Goal: Task Accomplishment & Management: Manage account settings

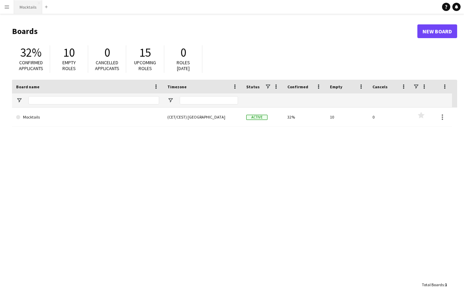
click at [28, 13] on button "Mocktails Close" at bounding box center [28, 6] width 28 height 13
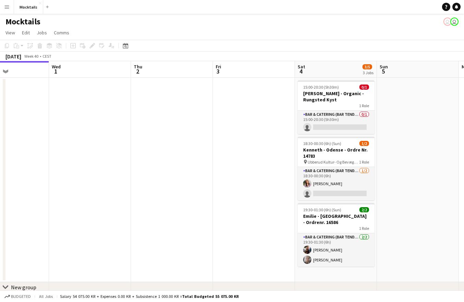
scroll to position [0, 283]
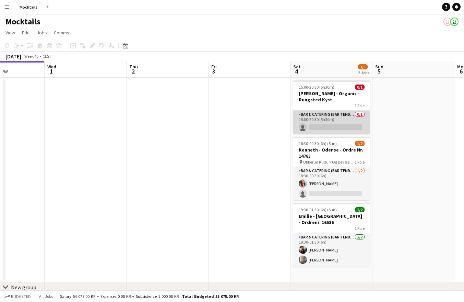
click at [342, 113] on app-card-role "Bar & Catering (Bar Tender) 0/1 15:00-20:30 (5h30m) single-neutral-actions" at bounding box center [331, 122] width 77 height 23
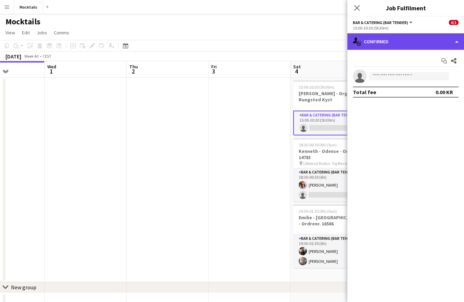
click at [401, 44] on div "single-neutral-actions-check-2 Confirmed" at bounding box center [406, 41] width 117 height 16
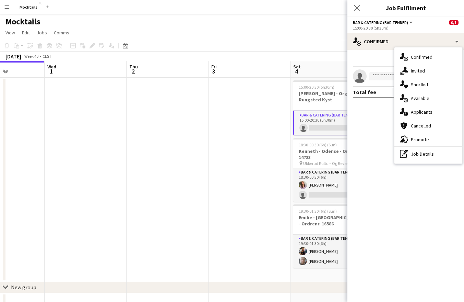
click at [412, 101] on span "Available" at bounding box center [420, 98] width 19 height 6
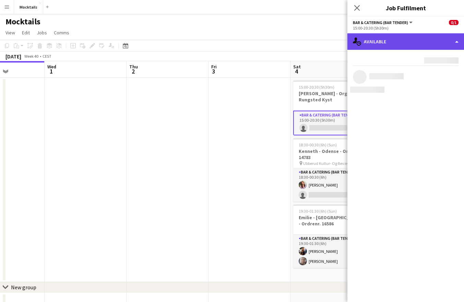
click at [393, 43] on div "single-neutral-actions-upload Available" at bounding box center [406, 41] width 117 height 16
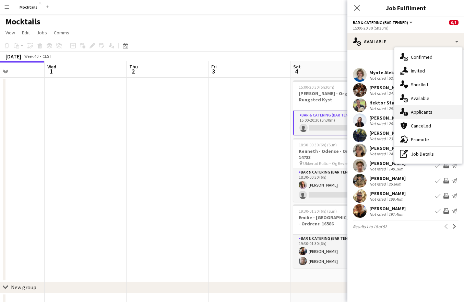
click at [415, 116] on div "single-neutral-actions-information Applicants" at bounding box center [429, 112] width 68 height 14
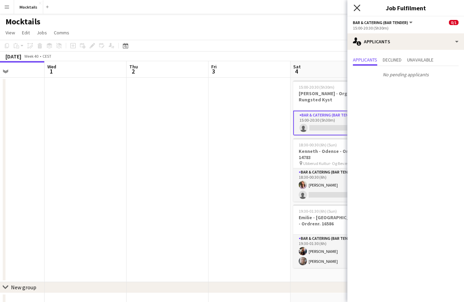
click at [359, 5] on icon "Close pop-in" at bounding box center [357, 7] width 7 height 7
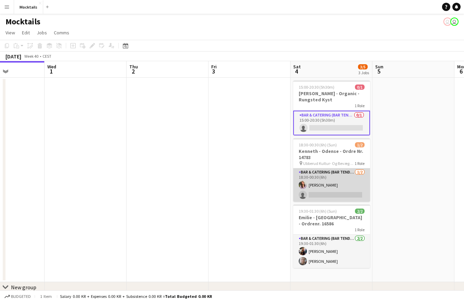
click at [326, 183] on app-card-role "Bar & Catering (Bar Tender) [DATE] 18:30-00:30 (6h) [PERSON_NAME] single-neutra…" at bounding box center [331, 184] width 77 height 33
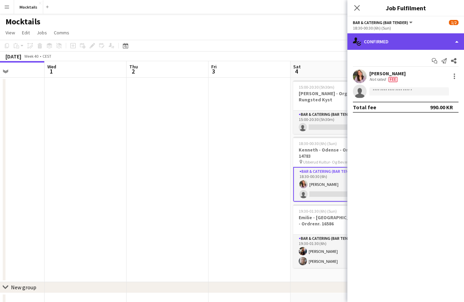
click at [392, 45] on div "single-neutral-actions-check-2 Confirmed" at bounding box center [406, 41] width 117 height 16
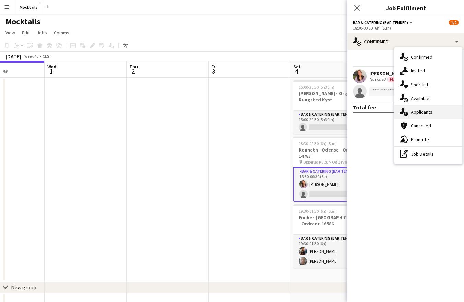
click at [408, 110] on div "single-neutral-actions-information Applicants" at bounding box center [429, 112] width 68 height 14
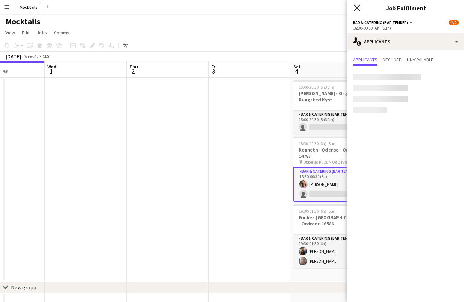
click at [357, 10] on icon "Close pop-in" at bounding box center [357, 7] width 7 height 7
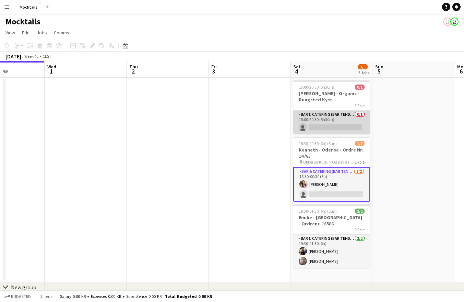
click at [343, 115] on app-card-role "Bar & Catering (Bar Tender) 0/1 15:00-20:30 (5h30m) single-neutral-actions" at bounding box center [331, 122] width 77 height 23
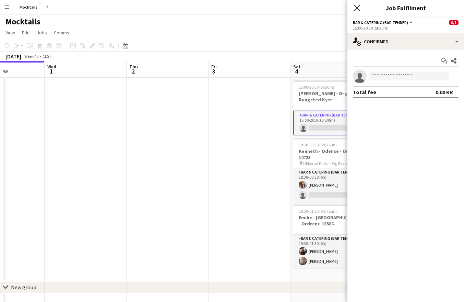
click at [359, 6] on icon "Close pop-in" at bounding box center [357, 7] width 7 height 7
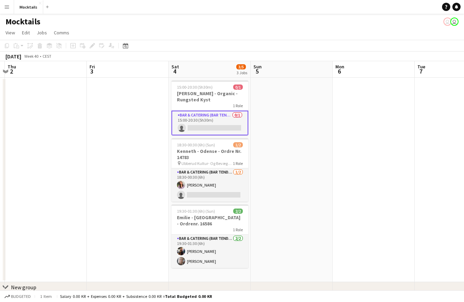
scroll to position [0, 243]
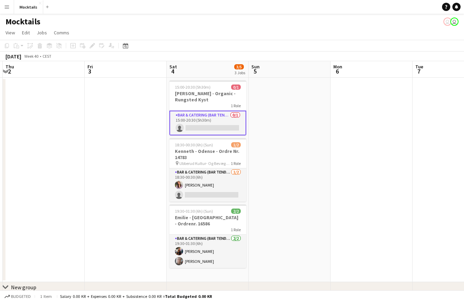
click at [271, 140] on app-date-cell at bounding box center [290, 180] width 82 height 204
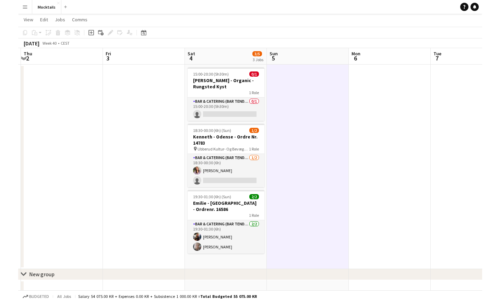
scroll to position [14, 0]
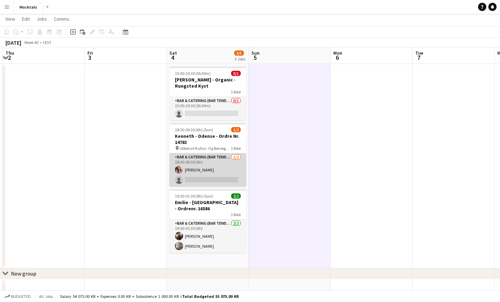
click at [210, 155] on app-card-role "Bar & Catering (Bar Tender) [DATE] 18:30-00:30 (6h) [PERSON_NAME] single-neutra…" at bounding box center [208, 169] width 77 height 33
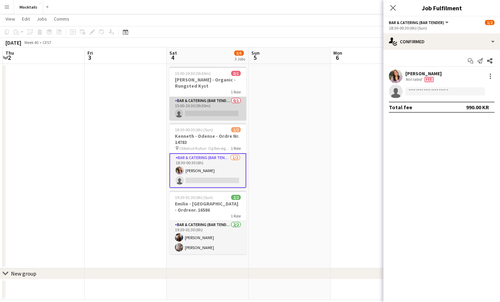
click at [207, 110] on app-card-role "Bar & Catering (Bar Tender) 0/1 15:00-20:30 (5h30m) single-neutral-actions" at bounding box center [208, 108] width 77 height 23
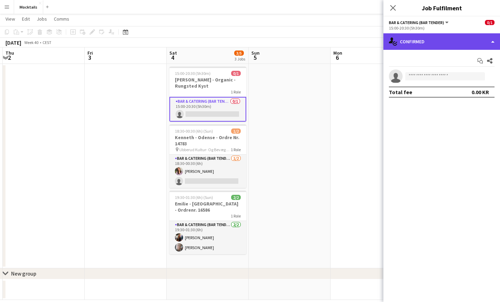
click at [432, 45] on div "single-neutral-actions-check-2 Confirmed" at bounding box center [442, 41] width 117 height 16
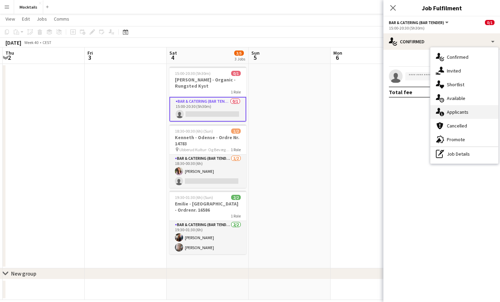
click at [454, 114] on span "Applicants" at bounding box center [458, 112] width 22 height 6
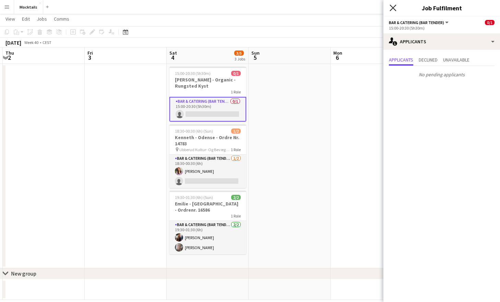
click at [393, 8] on icon "Close pop-in" at bounding box center [393, 7] width 7 height 7
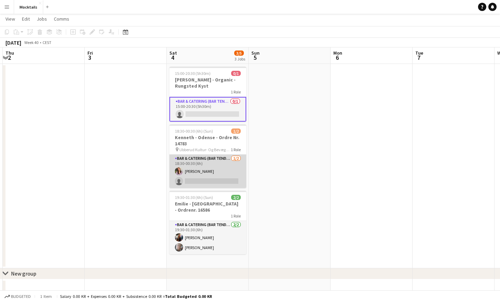
click at [208, 175] on app-card-role "Bar & Catering (Bar Tender) [DATE] 18:30-00:30 (6h) [PERSON_NAME] single-neutra…" at bounding box center [208, 170] width 77 height 33
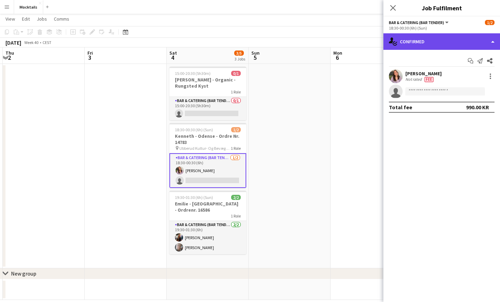
click at [449, 37] on div "single-neutral-actions-check-2 Confirmed" at bounding box center [442, 41] width 117 height 16
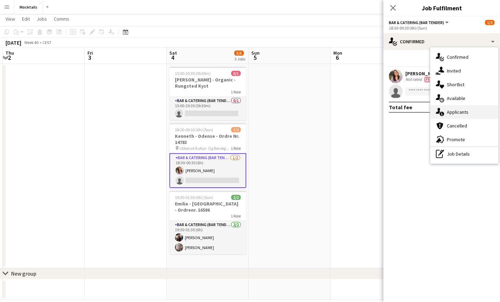
click at [464, 114] on div "single-neutral-actions-information Applicants" at bounding box center [465, 112] width 68 height 14
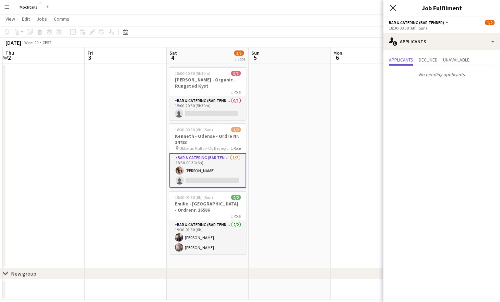
click at [393, 8] on icon at bounding box center [393, 7] width 7 height 7
